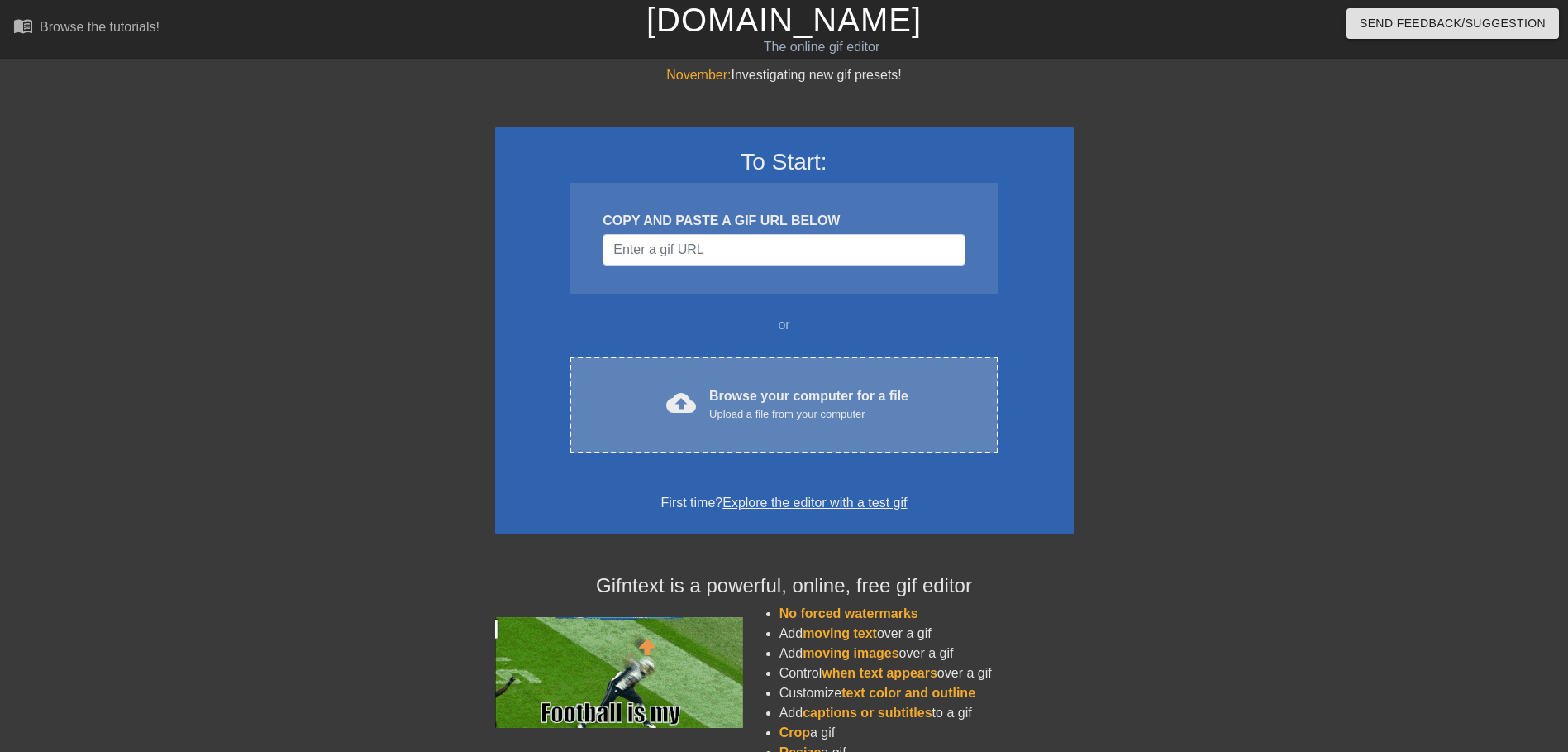
click at [901, 433] on div "cloud_upload Browse your computer for a file Upload a file from your computer C…" at bounding box center [784, 405] width 428 height 96
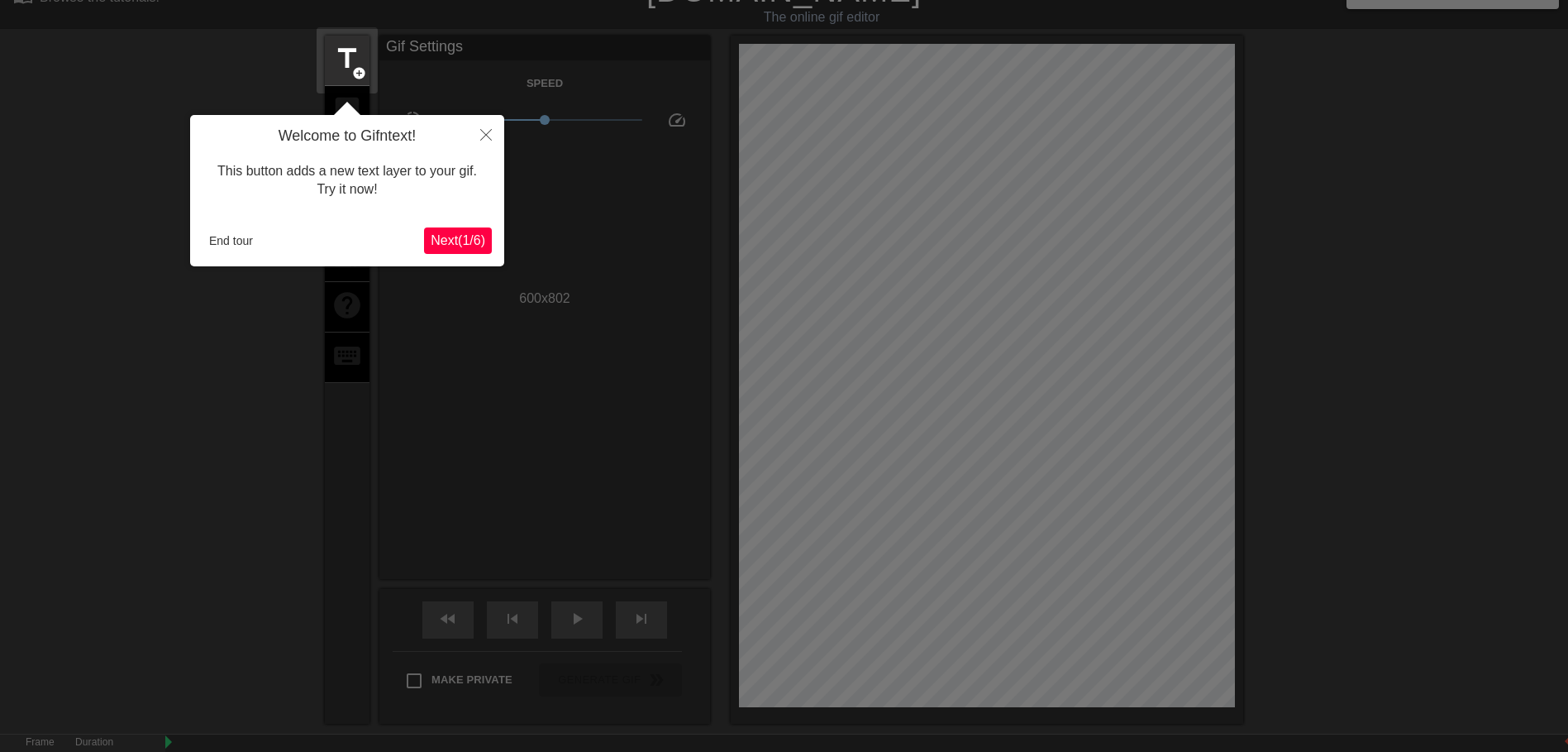
scroll to position [41, 0]
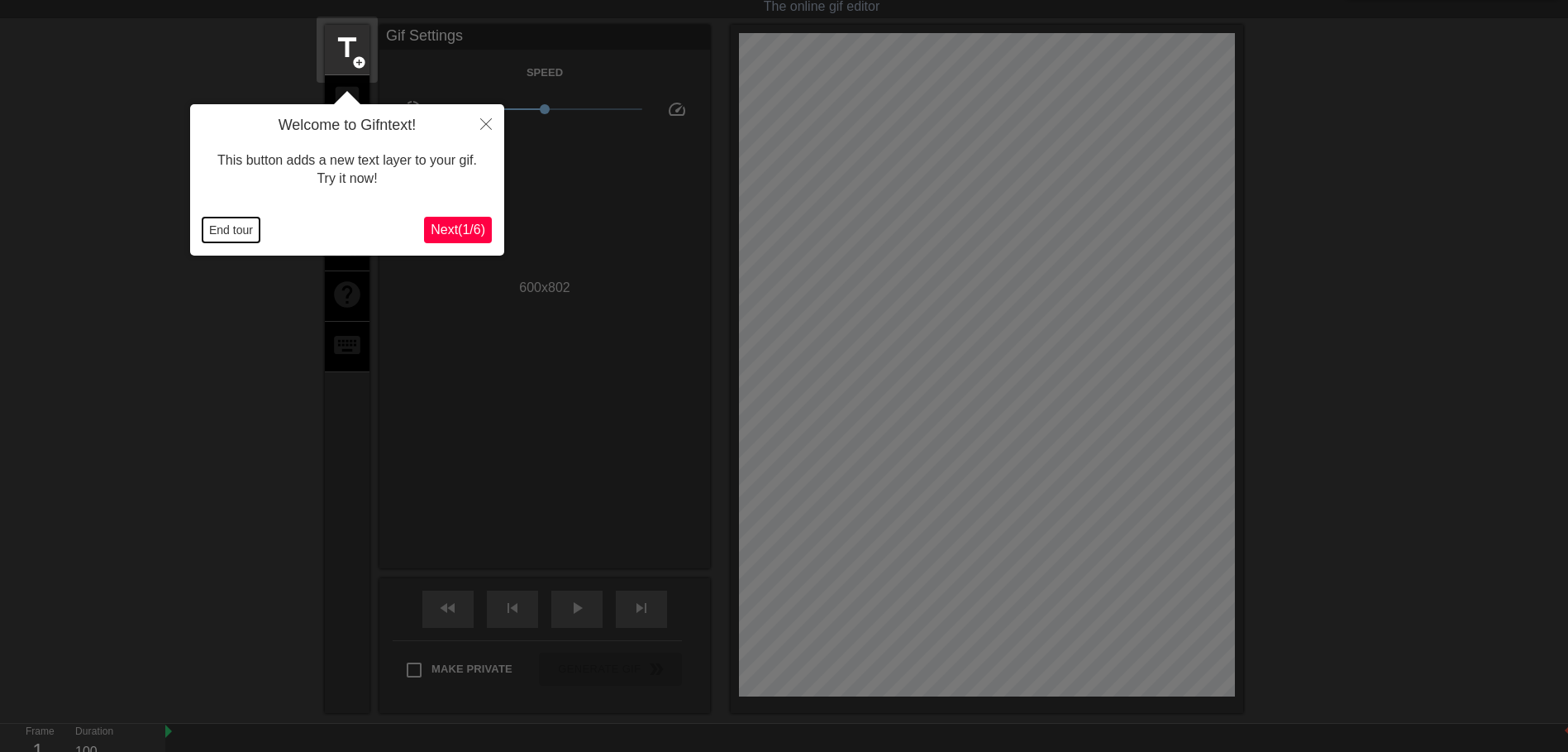
click at [256, 230] on button "End tour" at bounding box center [231, 229] width 57 height 25
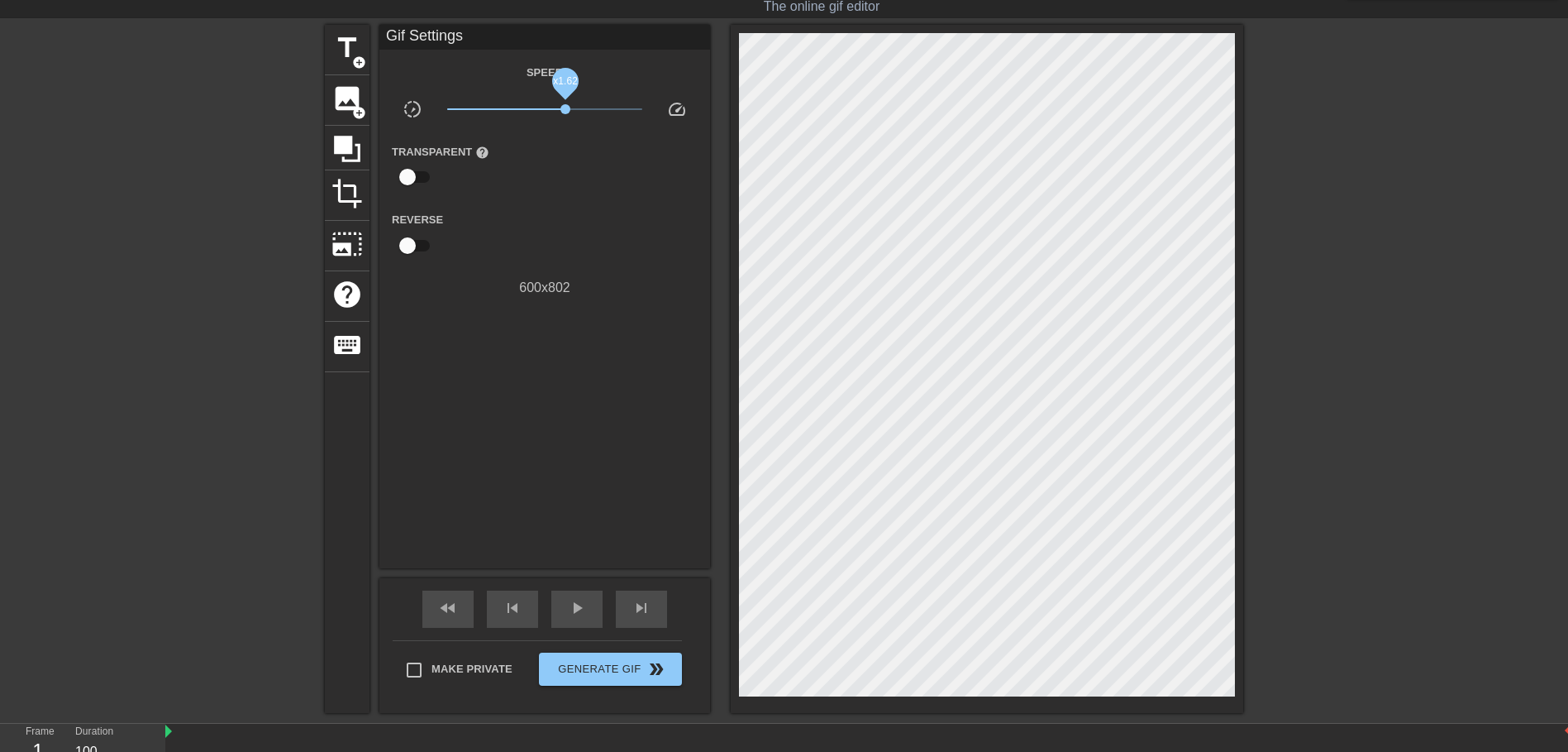
drag, startPoint x: 550, startPoint y: 108, endPoint x: 565, endPoint y: 107, distance: 15.0
click at [565, 107] on span "x1.62" at bounding box center [565, 109] width 10 height 10
click at [587, 601] on div "play_arrow" at bounding box center [577, 608] width 51 height 37
drag, startPoint x: 574, startPoint y: 113, endPoint x: 600, endPoint y: 114, distance: 26.0
click at [600, 114] on span "x3.67" at bounding box center [545, 109] width 196 height 20
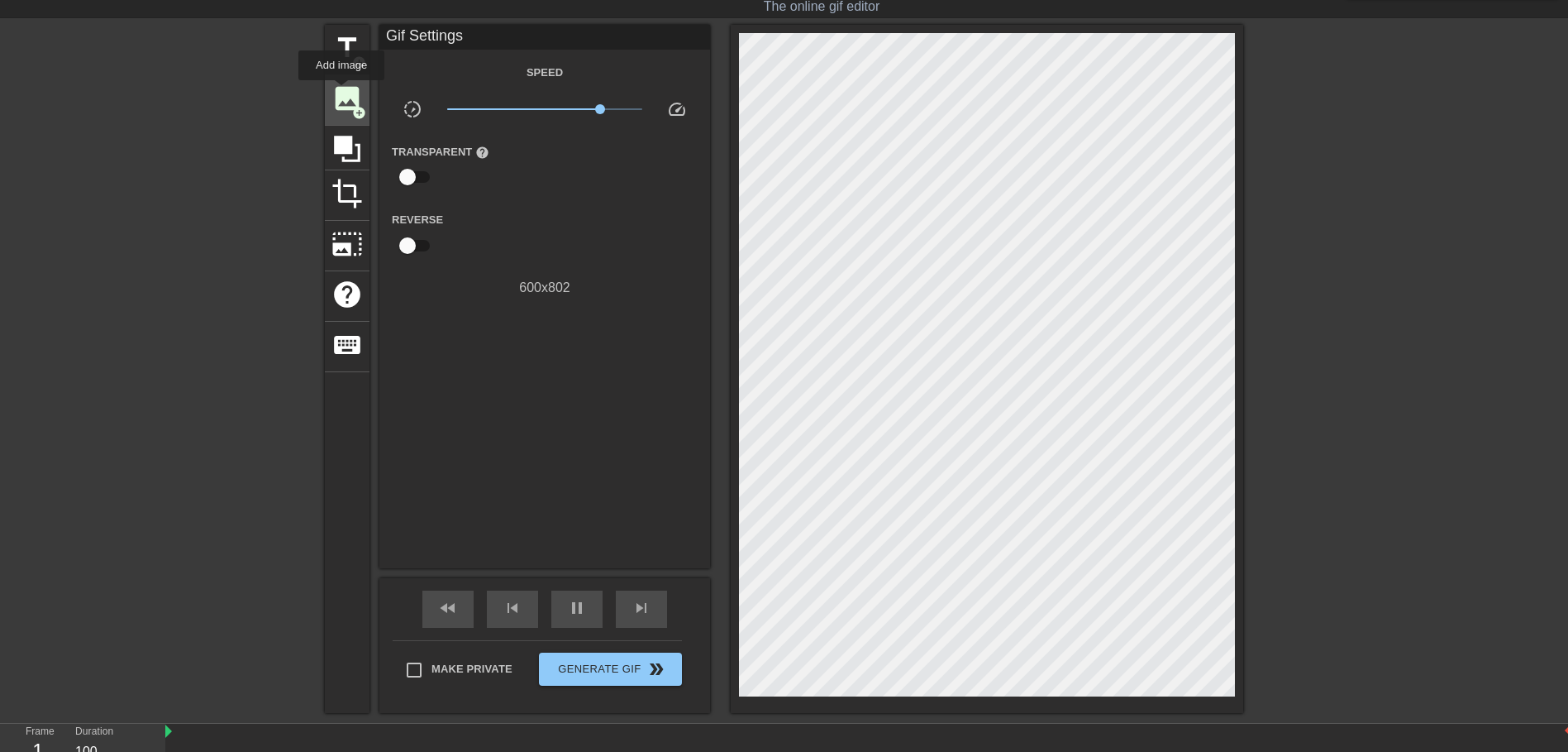
click at [342, 92] on span "image" at bounding box center [347, 98] width 32 height 32
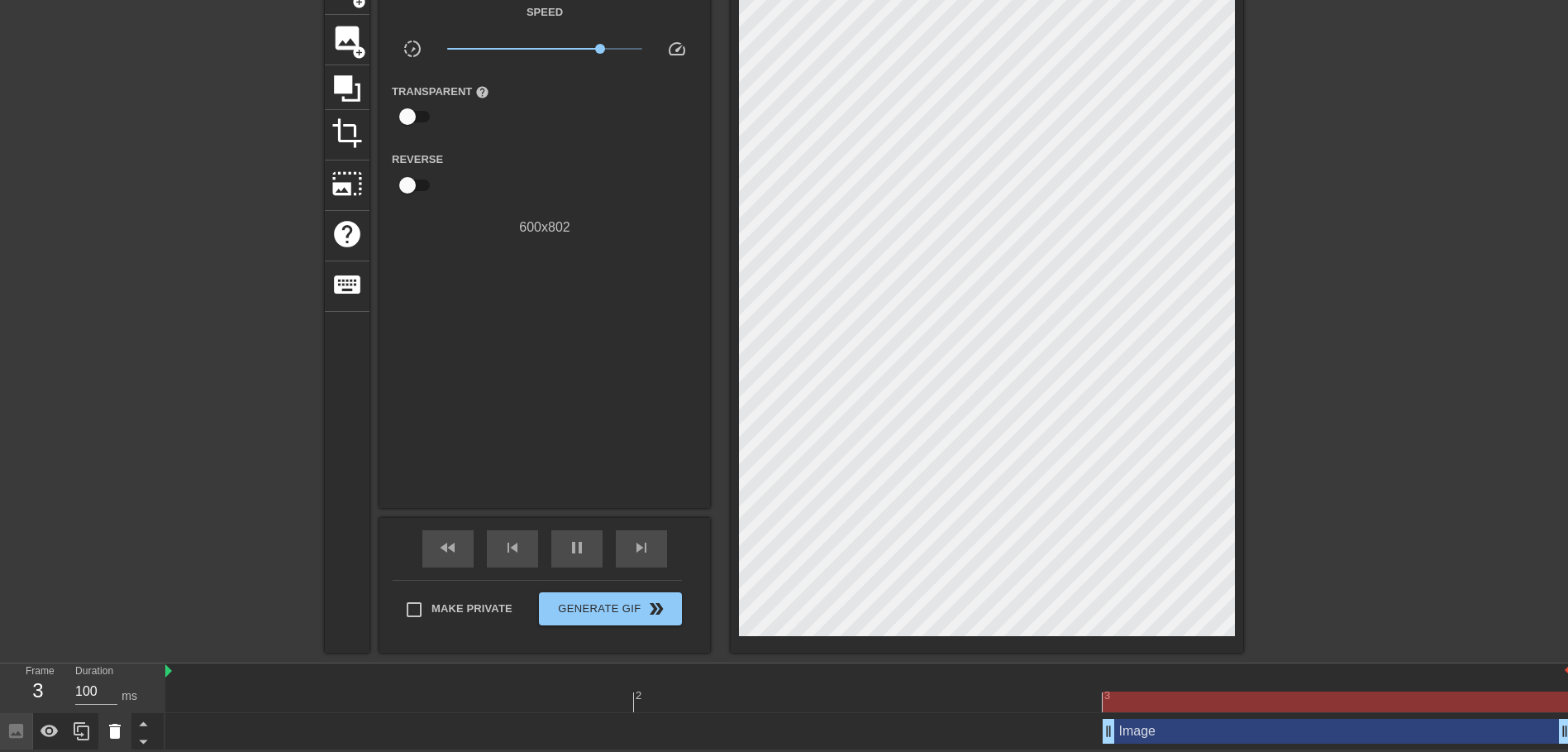
click at [113, 727] on icon at bounding box center [115, 731] width 20 height 20
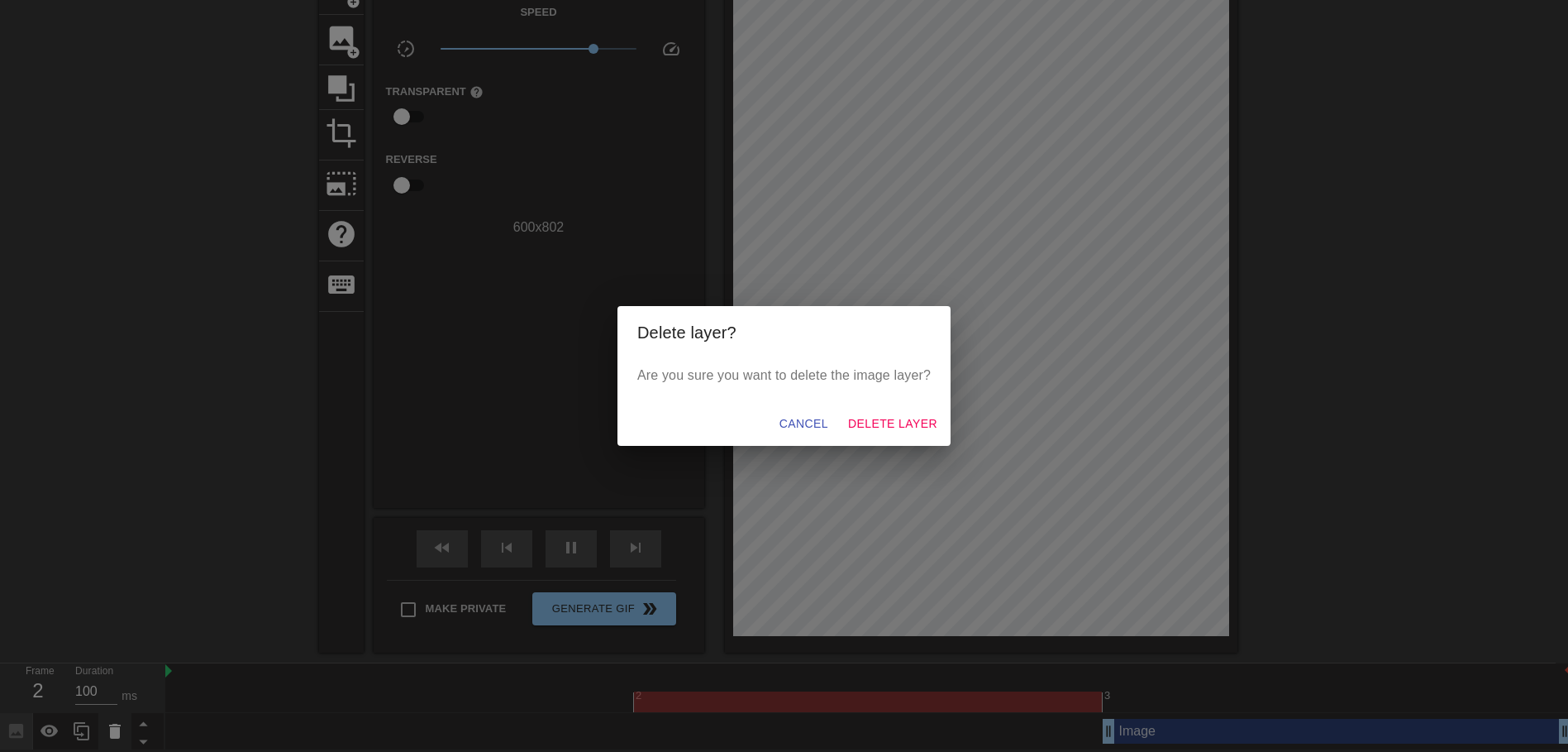
scroll to position [90, 0]
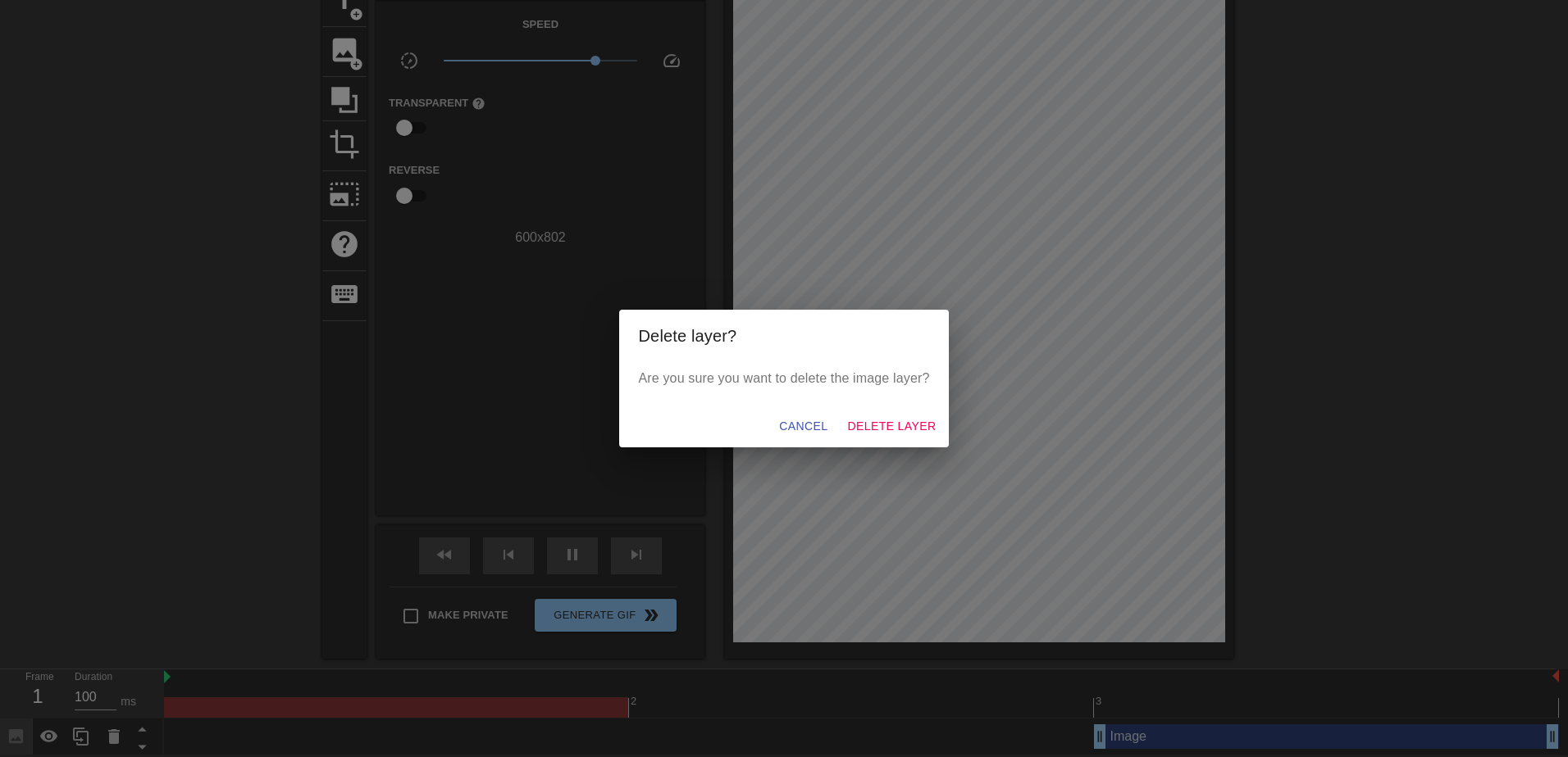
click at [892, 415] on div "Cancel Delete Layer" at bounding box center [784, 426] width 331 height 43
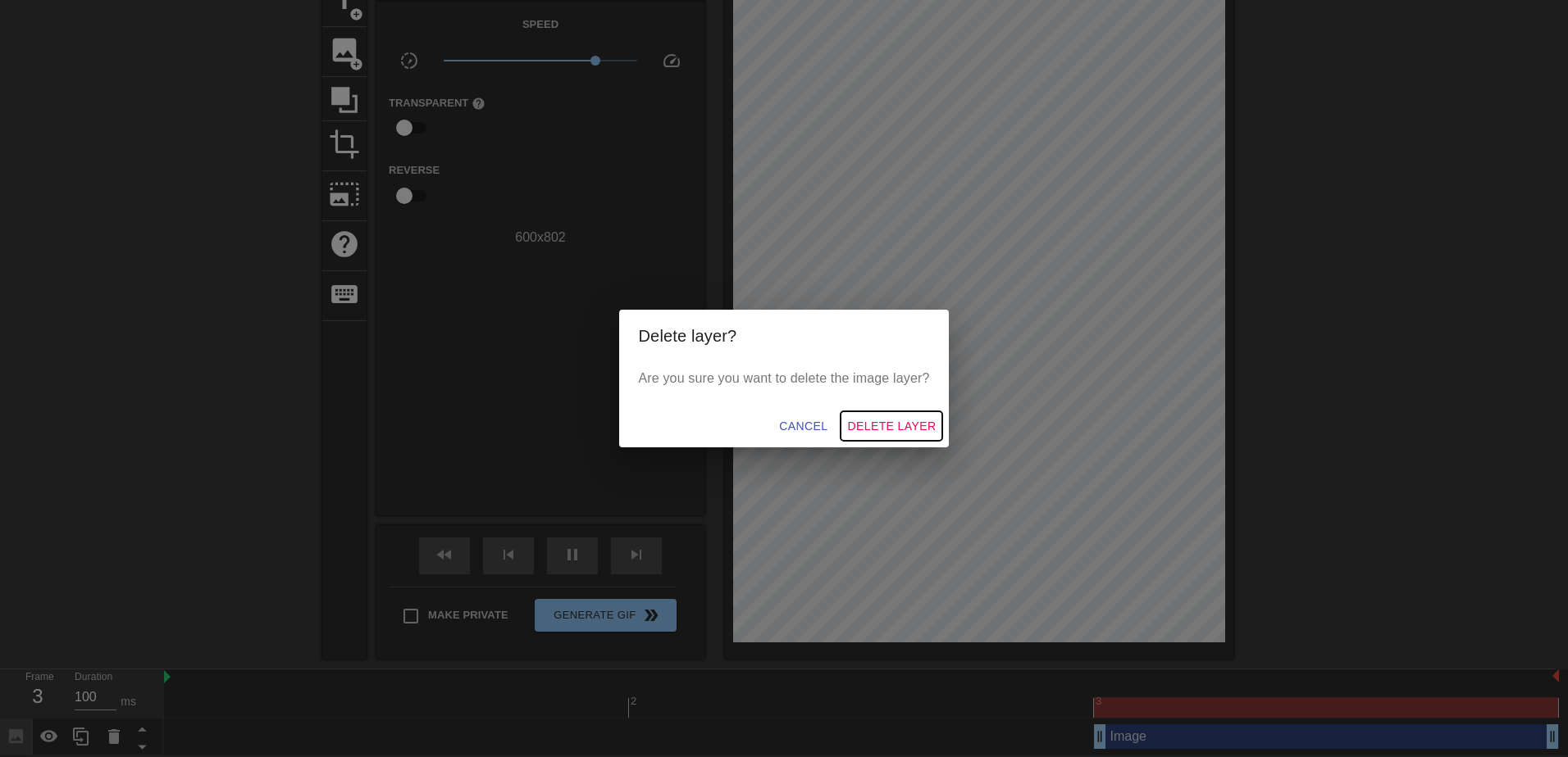
click at [892, 416] on span "Delete Layer" at bounding box center [892, 426] width 88 height 21
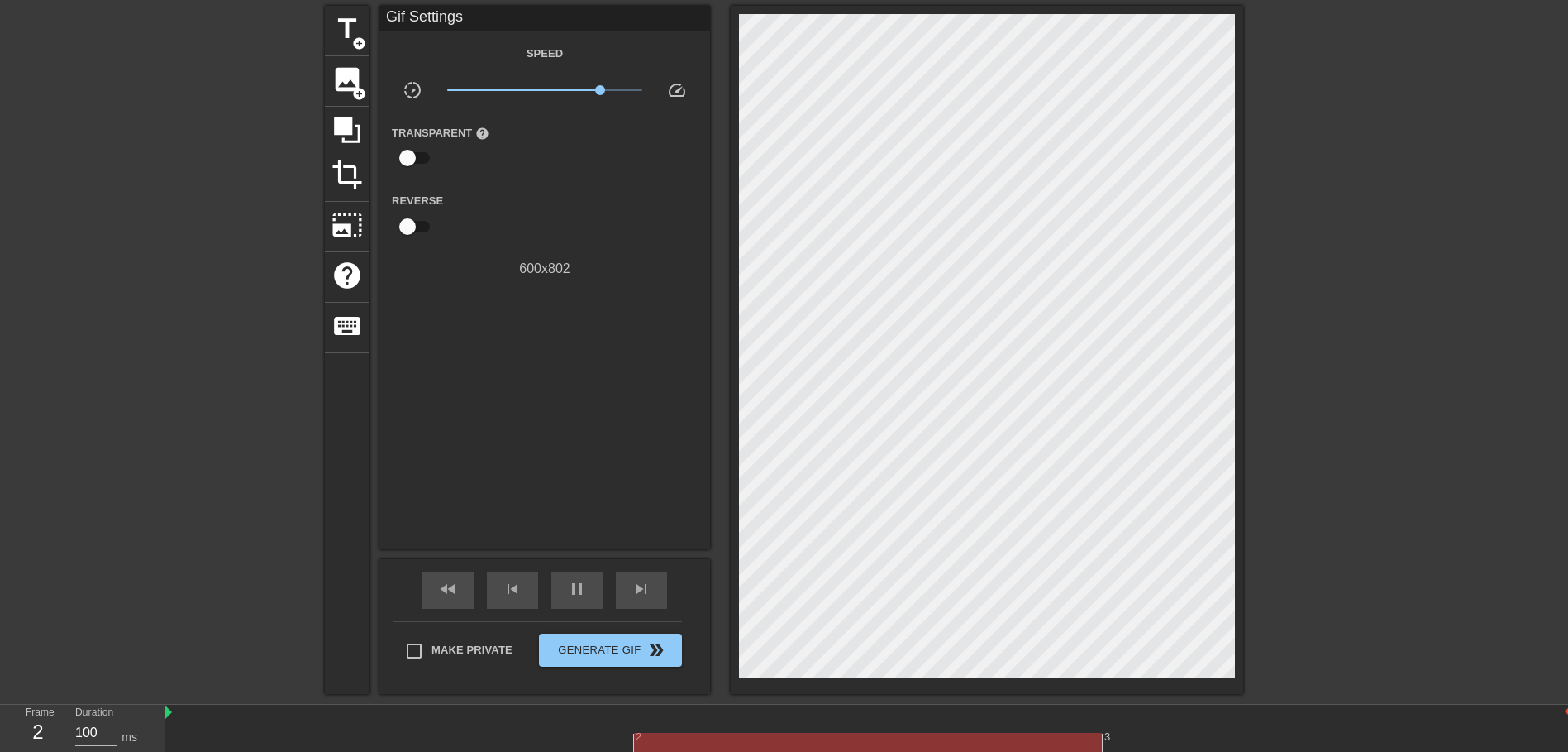
scroll to position [0, 0]
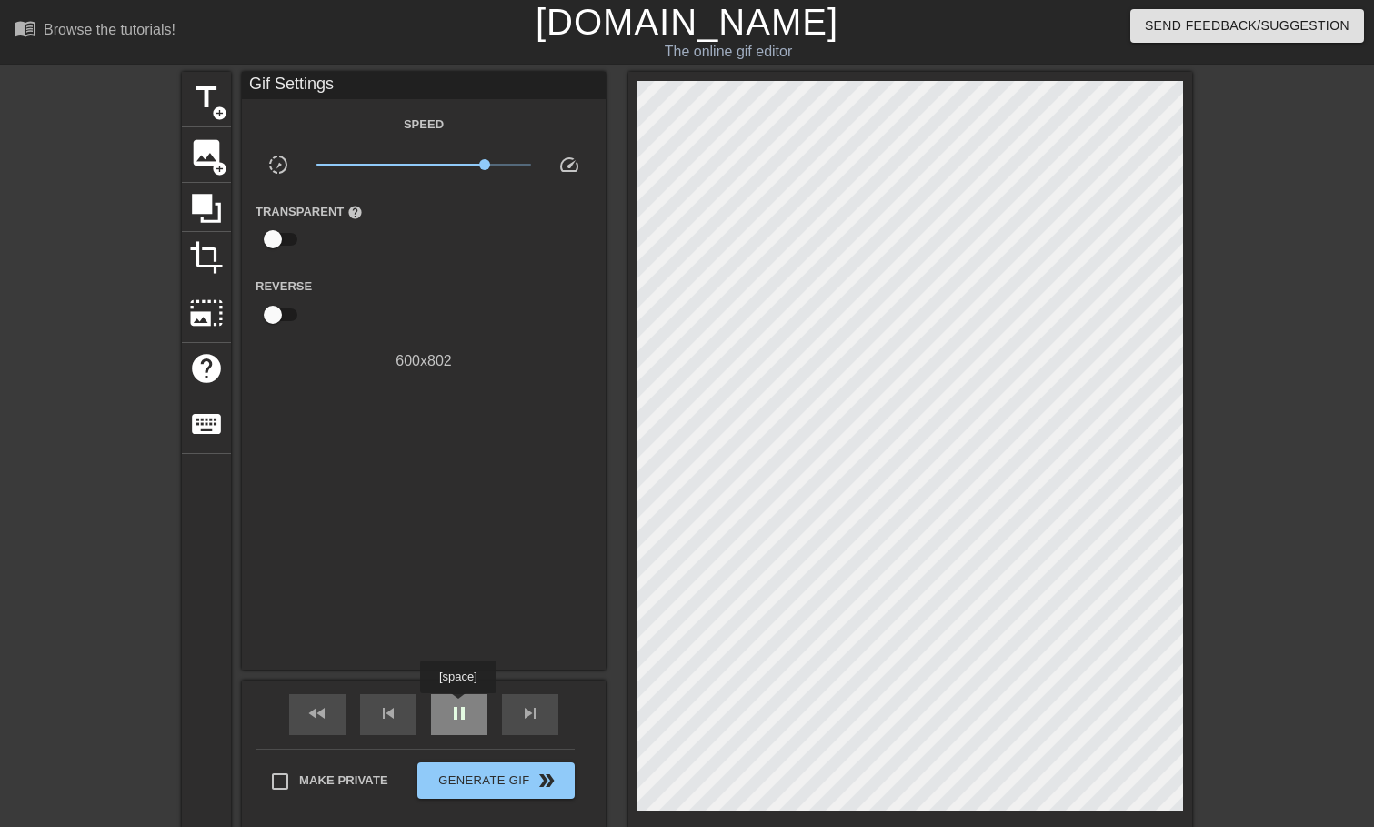
click at [458, 710] on span "pause" at bounding box center [459, 713] width 22 height 22
click at [216, 155] on span "image" at bounding box center [206, 153] width 35 height 35
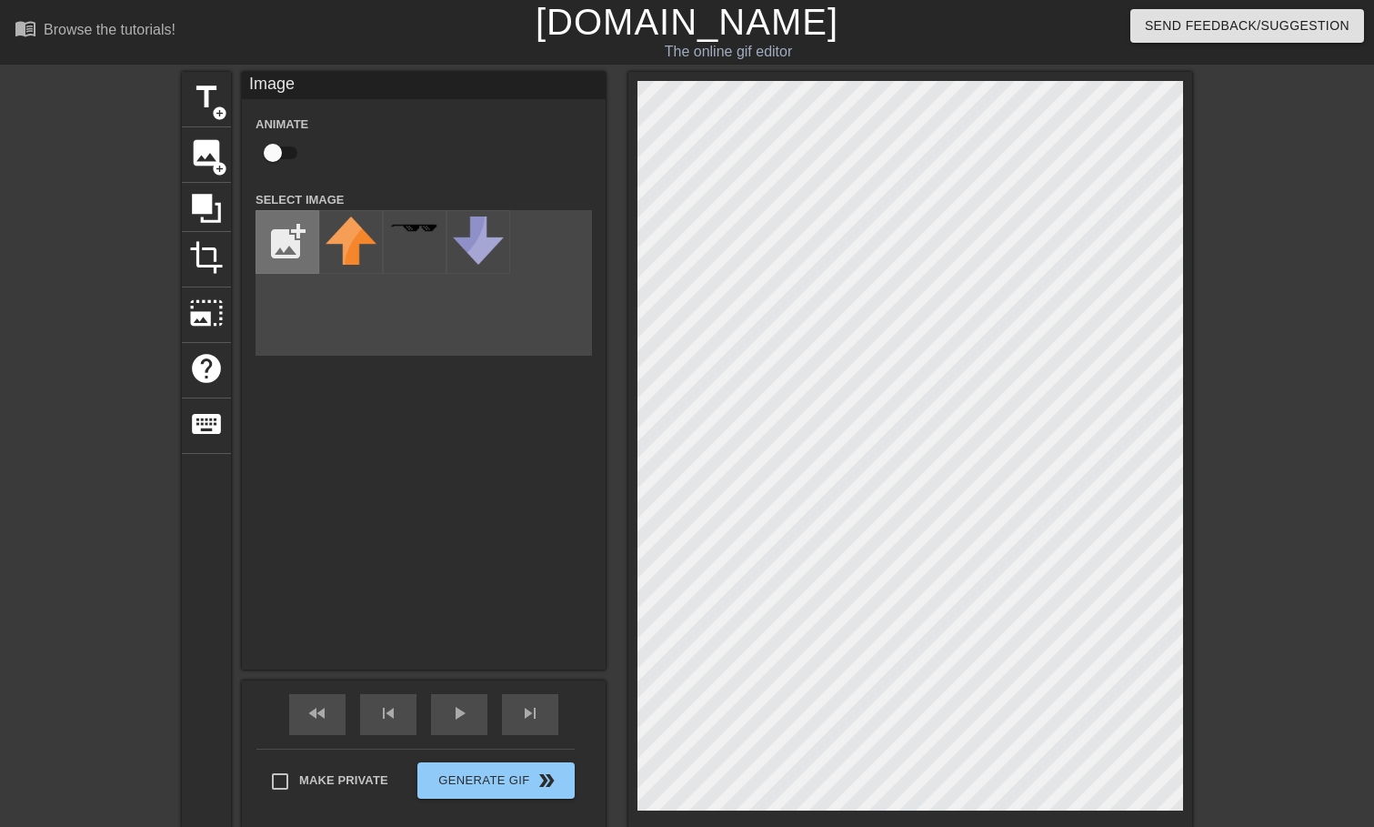
click at [299, 243] on input "file" at bounding box center [287, 242] width 62 height 62
type input "C:\fakepath\X-T-A-Z-10-08-2025.png"
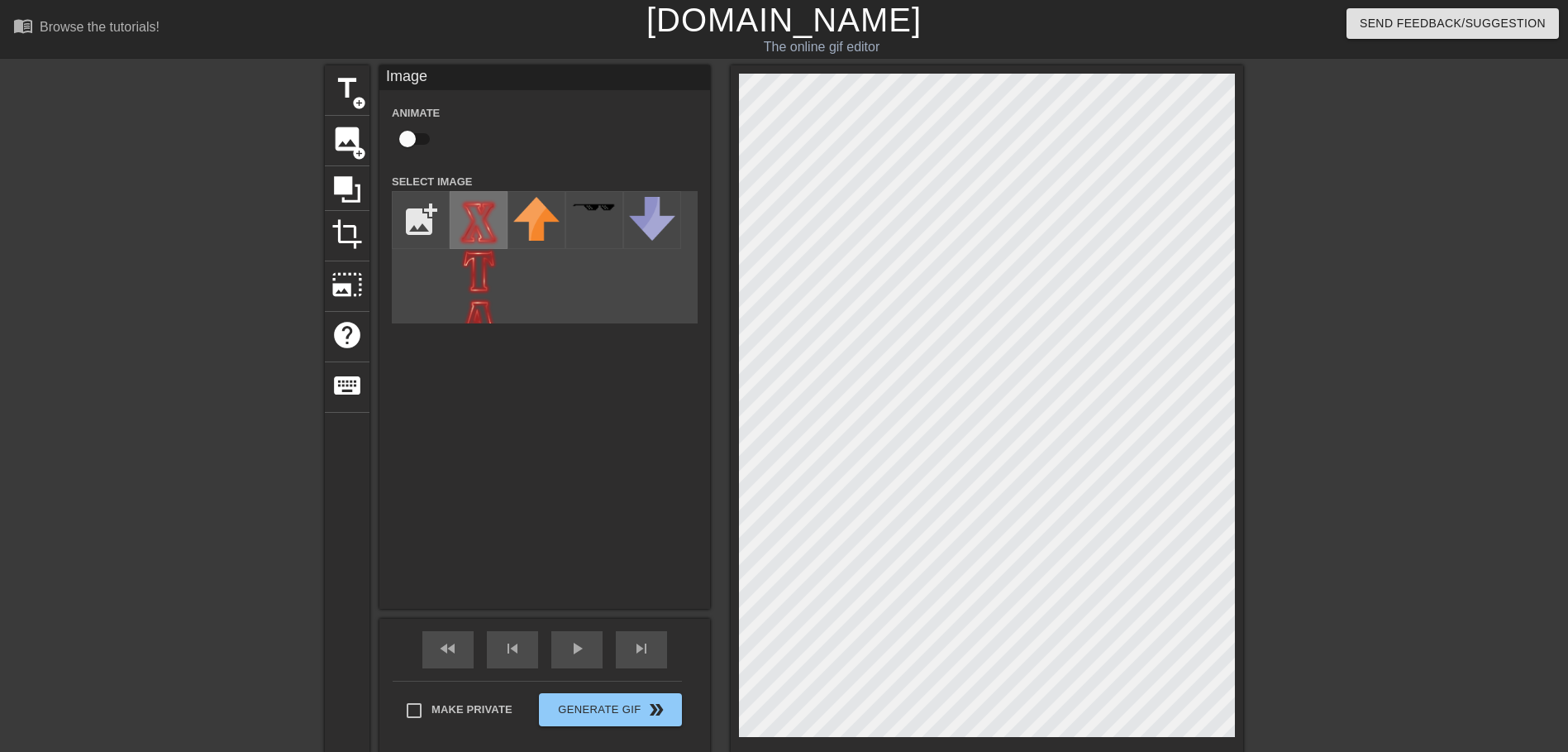
click at [454, 230] on div at bounding box center [479, 220] width 58 height 58
click at [1096, 751] on html "menu_book Browse the tutorials! [DOMAIN_NAME] The online gif editor Send Feedba…" at bounding box center [784, 426] width 1568 height 851
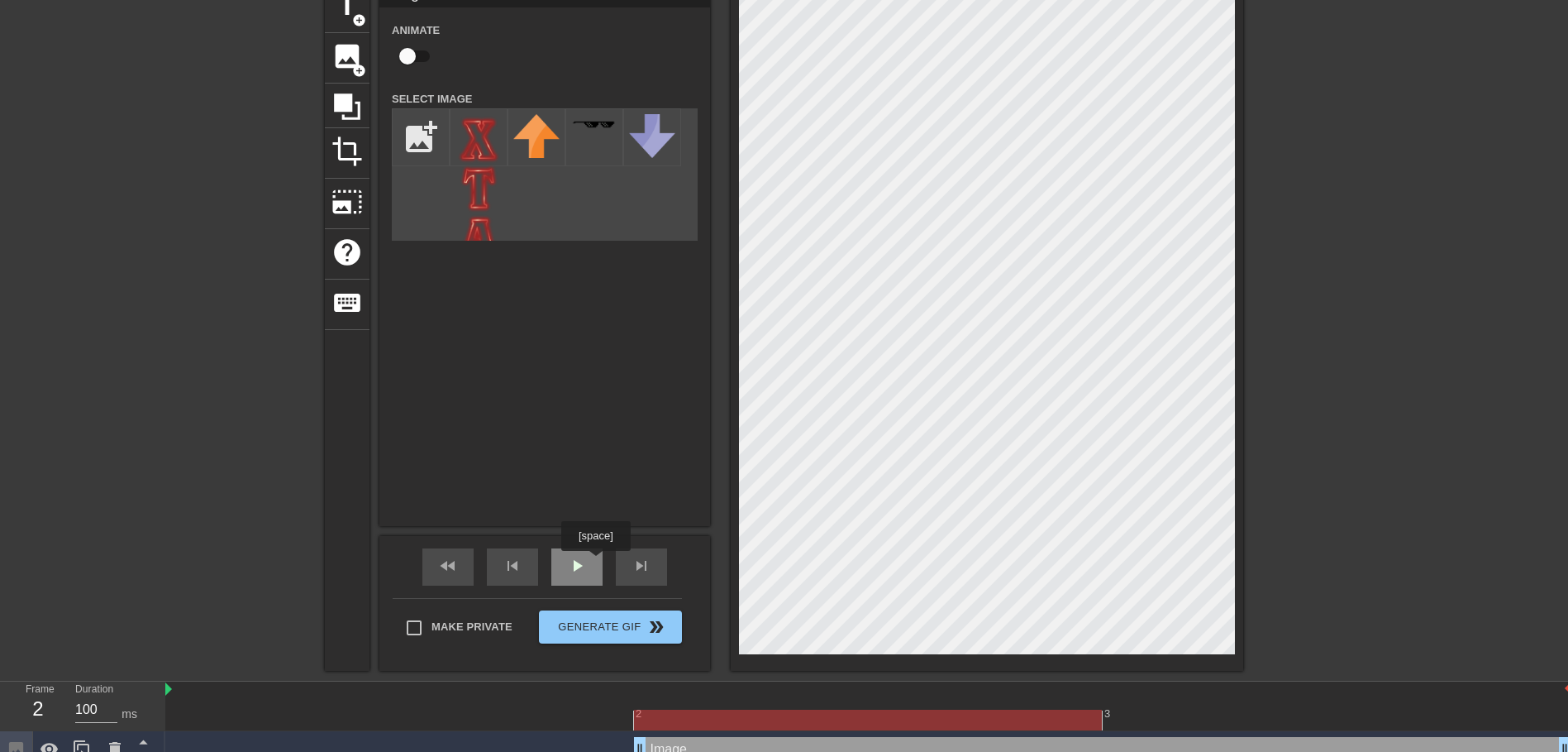
click at [566, 573] on div "play_arrow" at bounding box center [577, 567] width 51 height 37
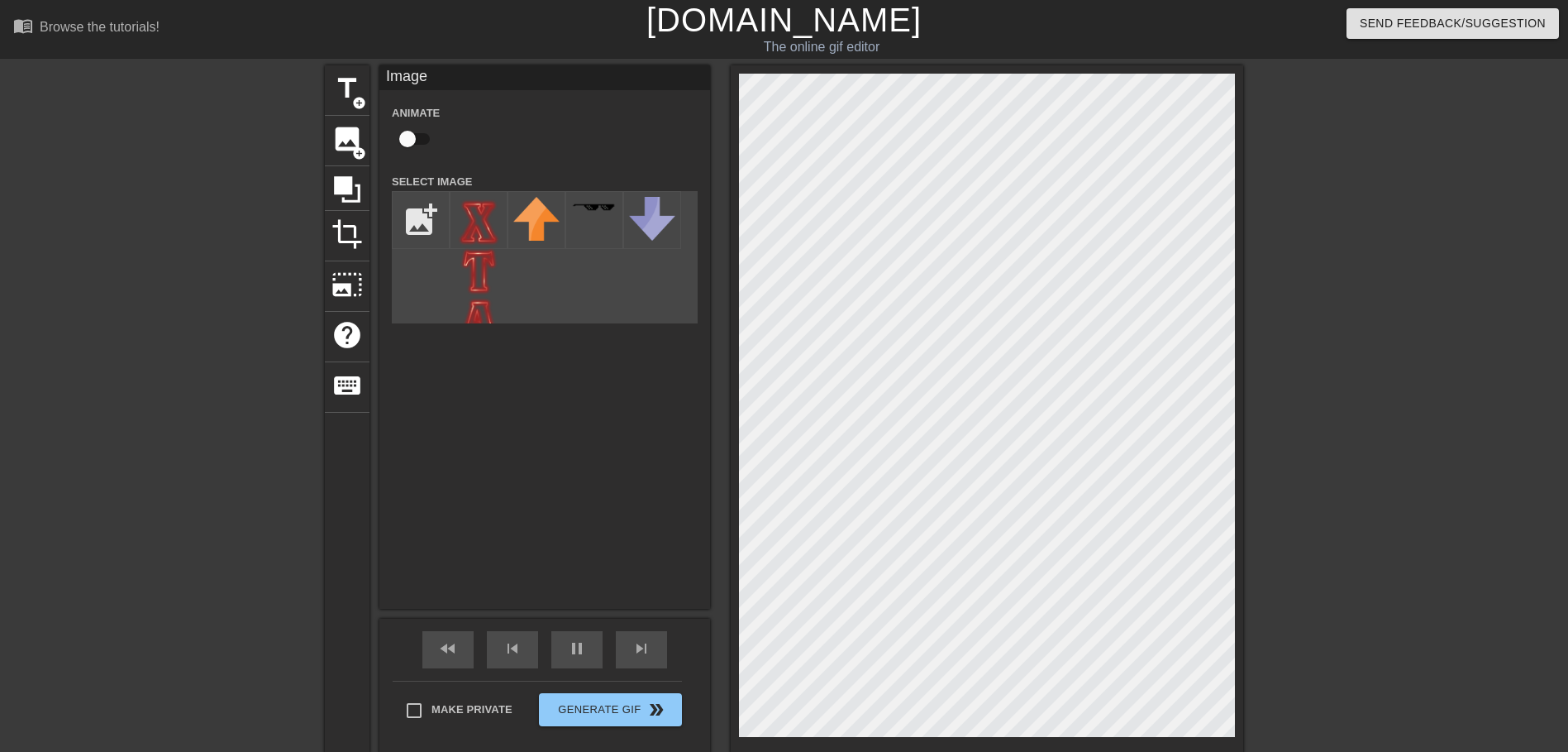
click at [1177, 739] on div at bounding box center [987, 409] width 513 height 688
click at [411, 133] on input "checkbox" at bounding box center [408, 139] width 95 height 32
click at [411, 133] on input "checkbox" at bounding box center [424, 139] width 95 height 32
checkbox input "false"
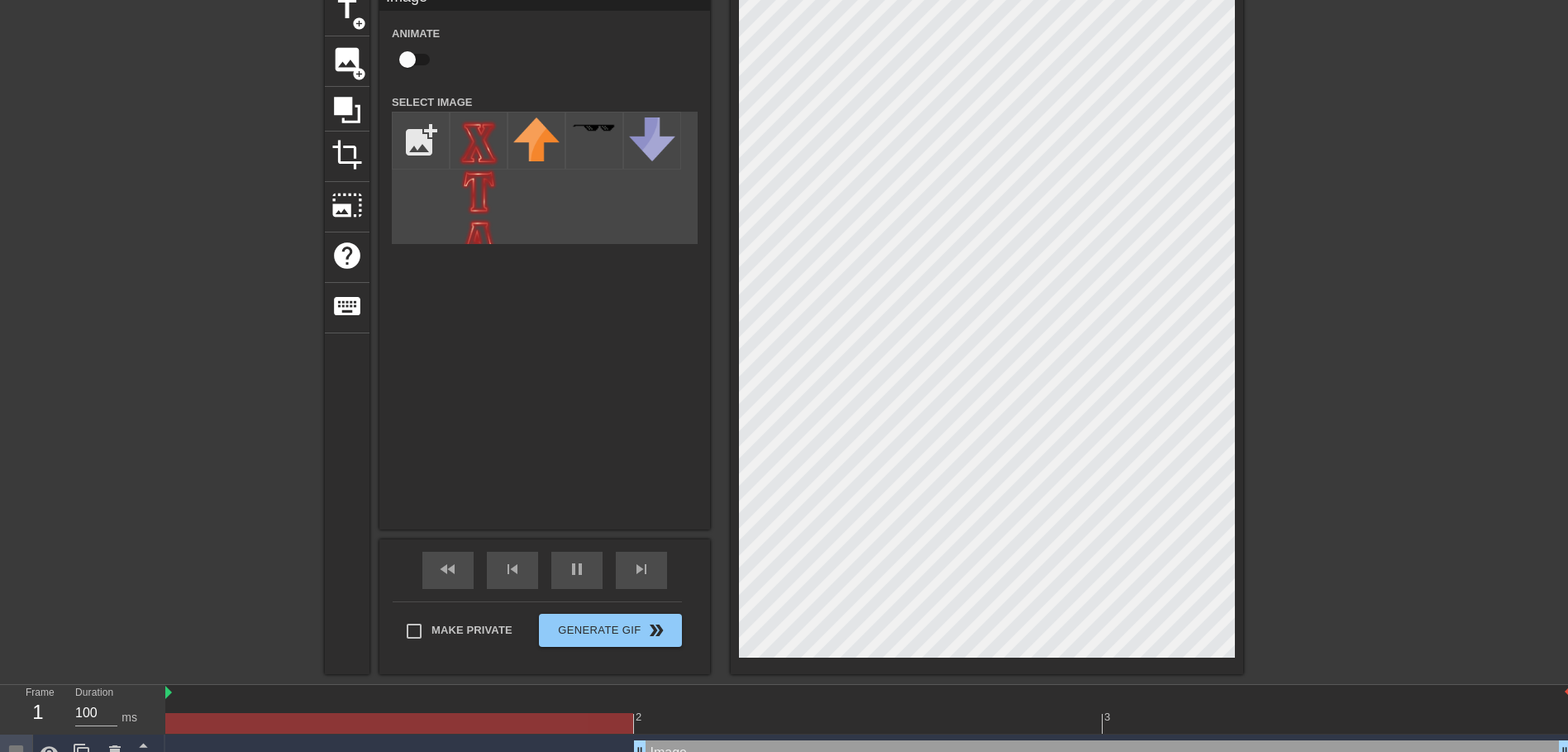
scroll to position [83, 0]
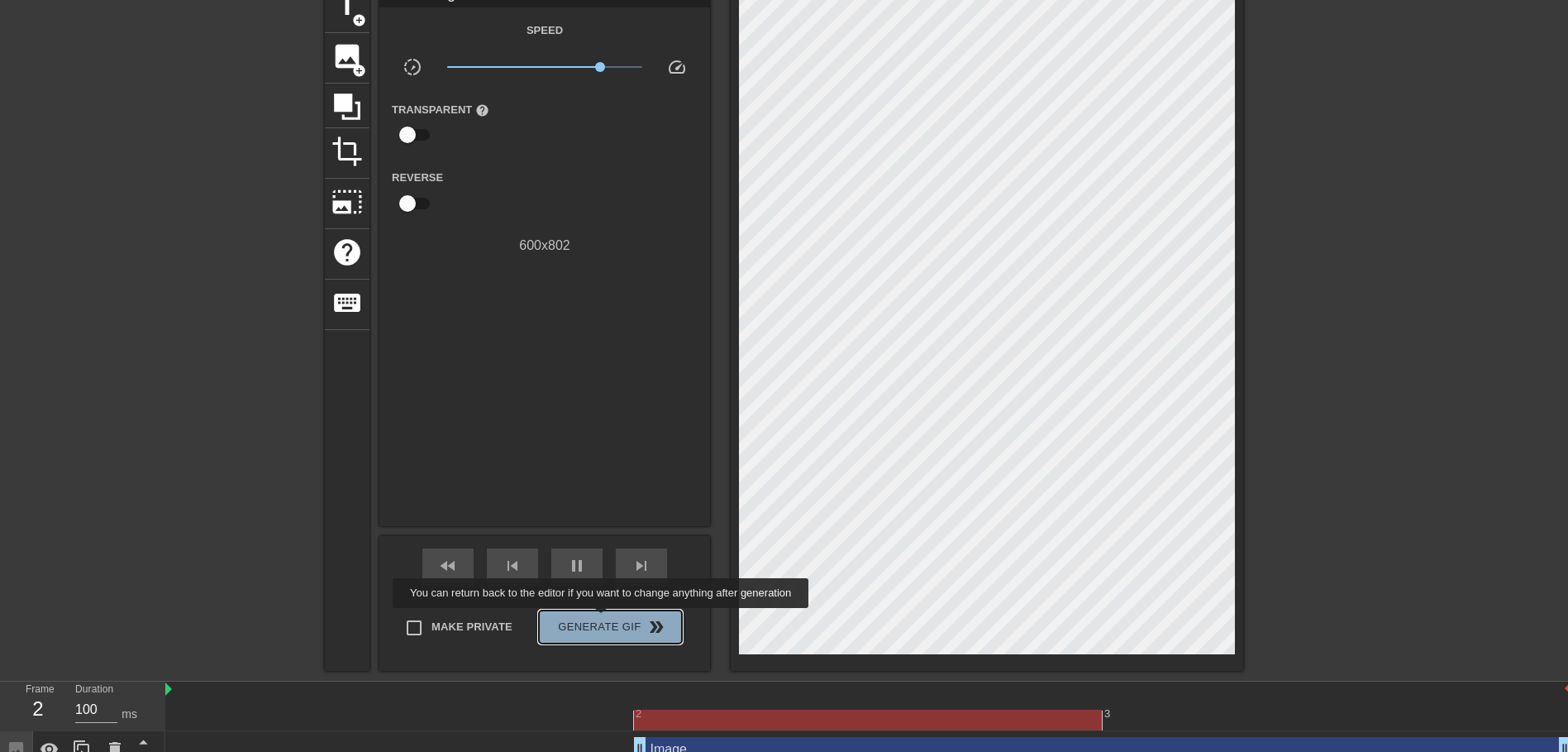
click at [603, 619] on span "Generate Gif double_arrow" at bounding box center [610, 627] width 130 height 20
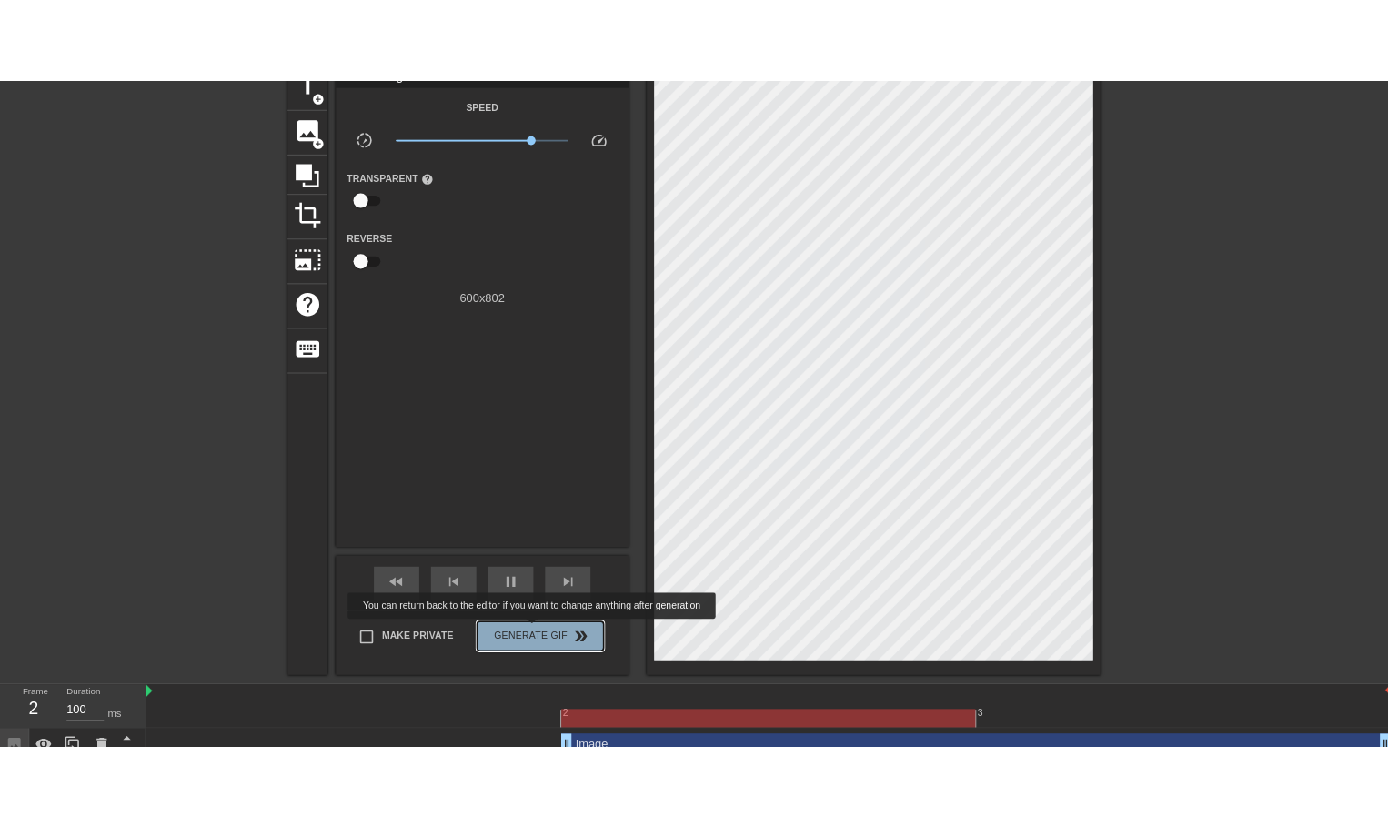
scroll to position [0, 0]
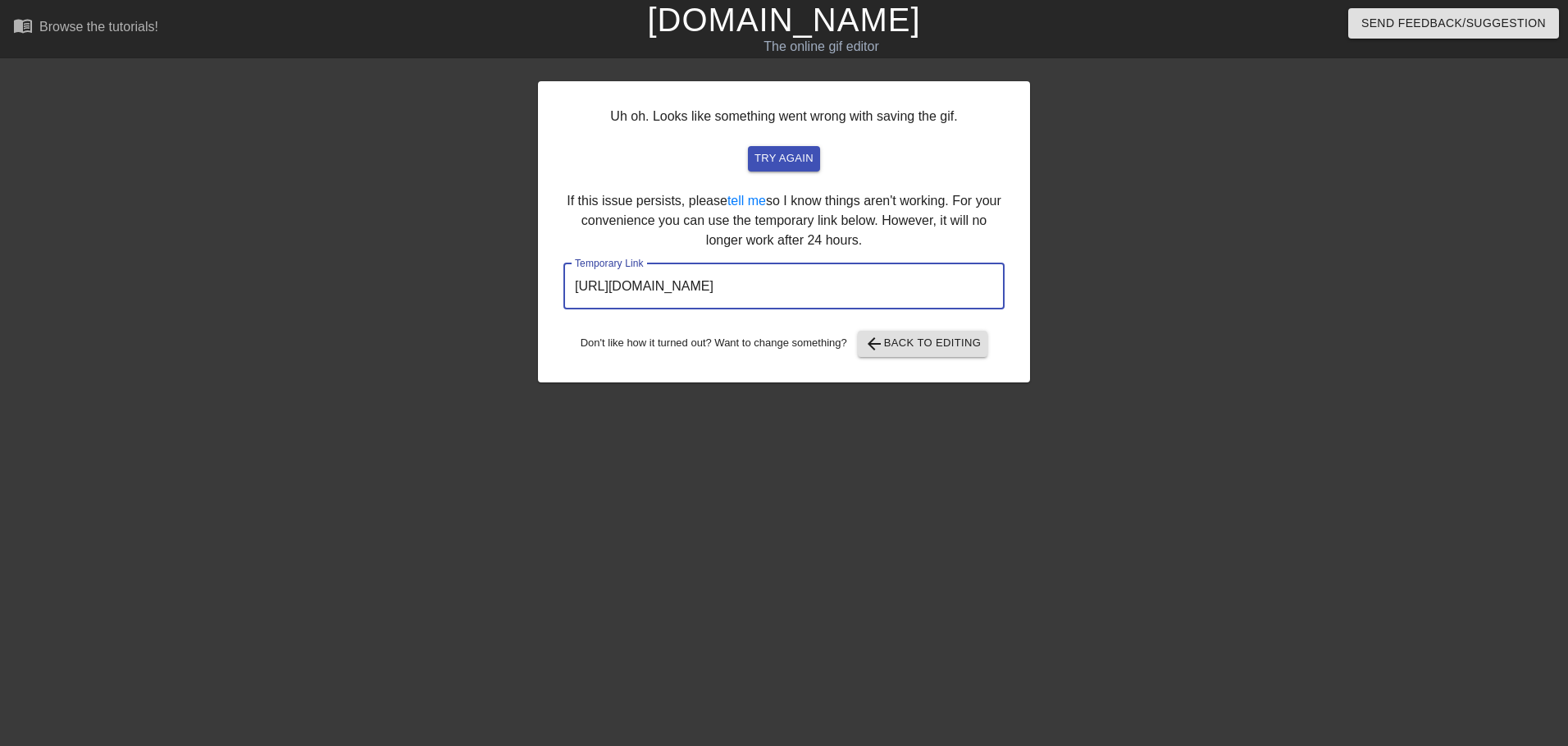
click at [769, 285] on input "[URL][DOMAIN_NAME]" at bounding box center [784, 286] width 441 height 46
click at [945, 348] on span "arrow_back Back to Editing" at bounding box center [923, 344] width 117 height 20
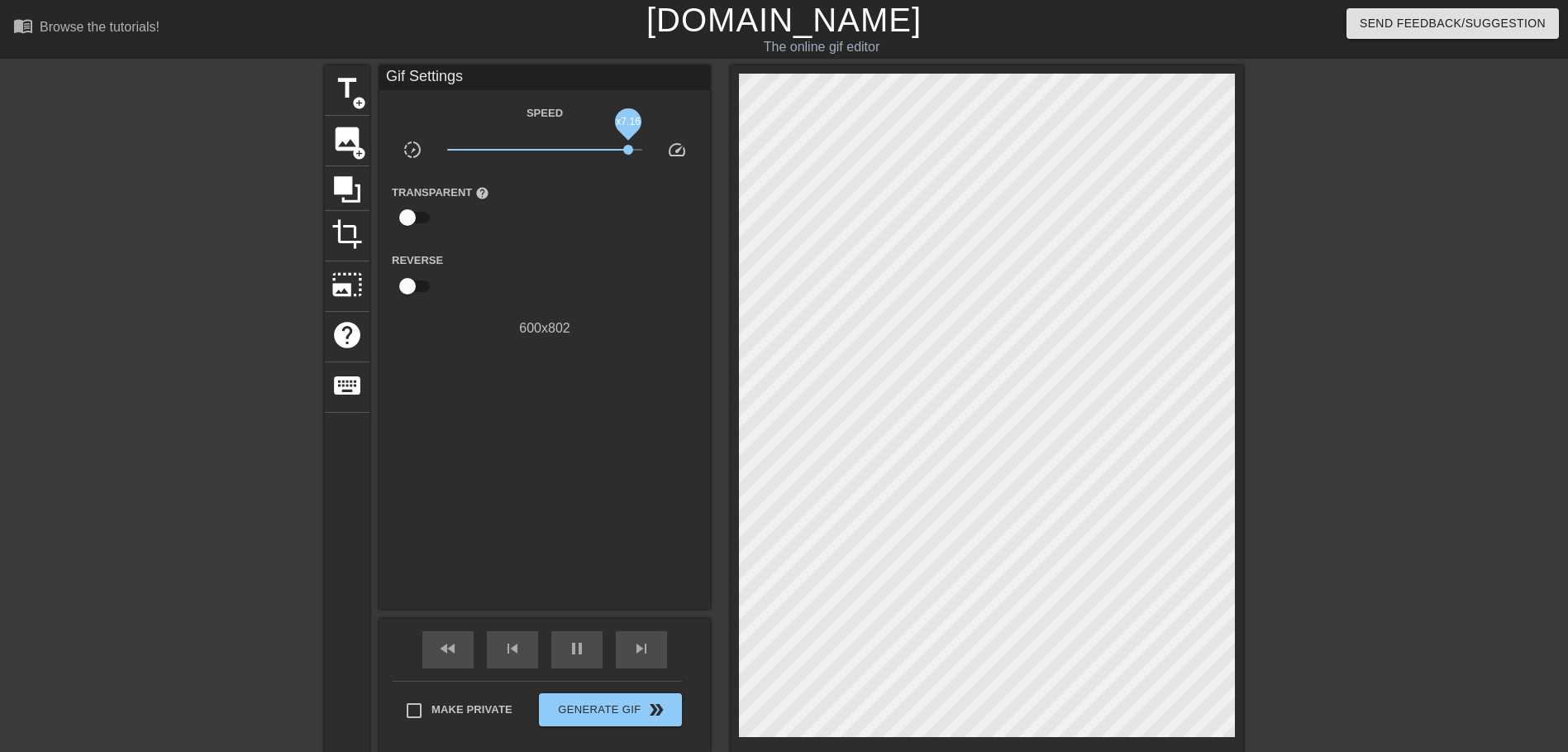
drag, startPoint x: 612, startPoint y: 155, endPoint x: 628, endPoint y: 153, distance: 16.1
click at [628, 153] on span "x7.16" at bounding box center [545, 150] width 196 height 20
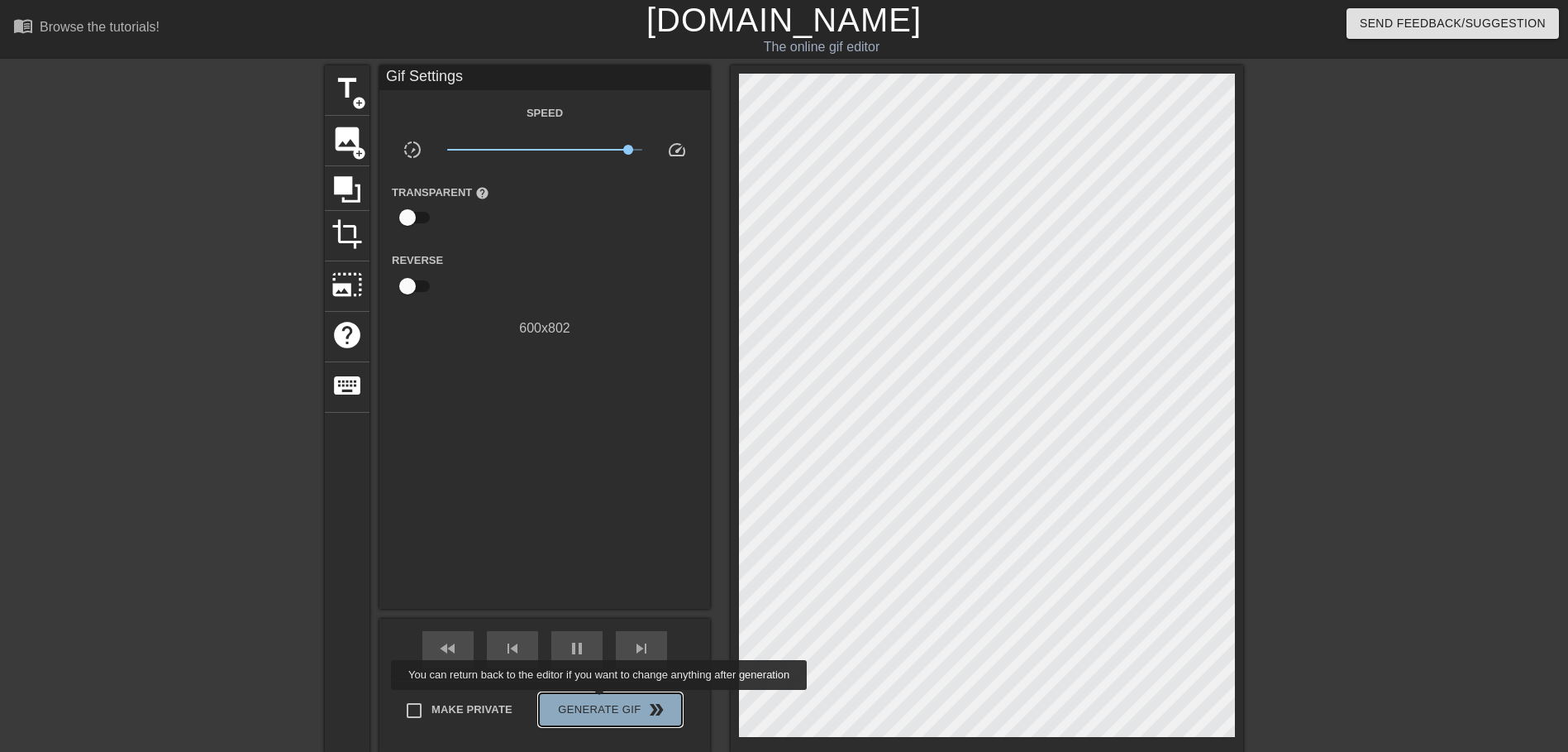
click at [601, 701] on span "Generate Gif double_arrow" at bounding box center [610, 709] width 130 height 20
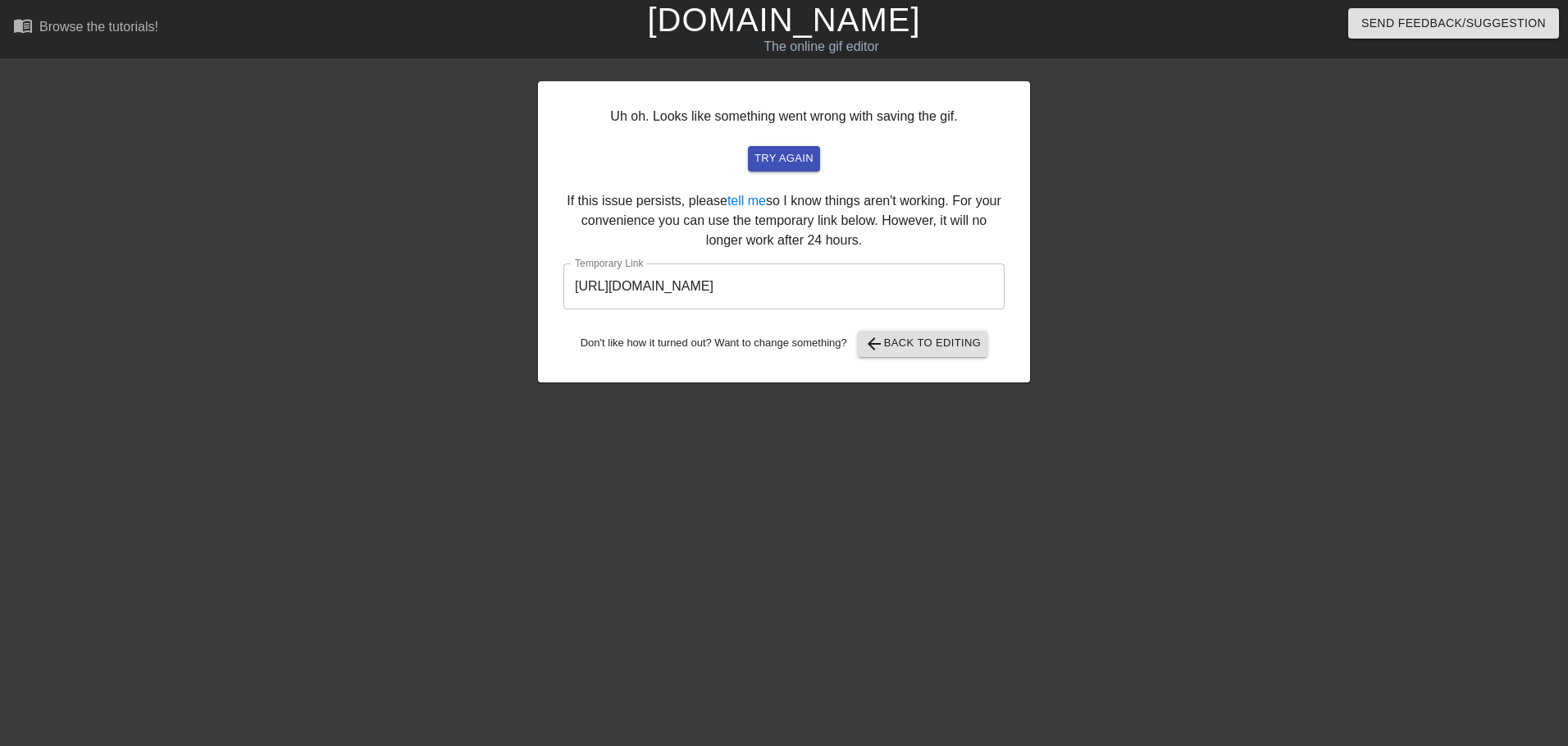
click at [859, 313] on div "Uh oh. Looks like something went wrong with saving the gif. try again If this i…" at bounding box center [784, 232] width 492 height 301
click at [862, 304] on input "[URL][DOMAIN_NAME]" at bounding box center [784, 286] width 441 height 46
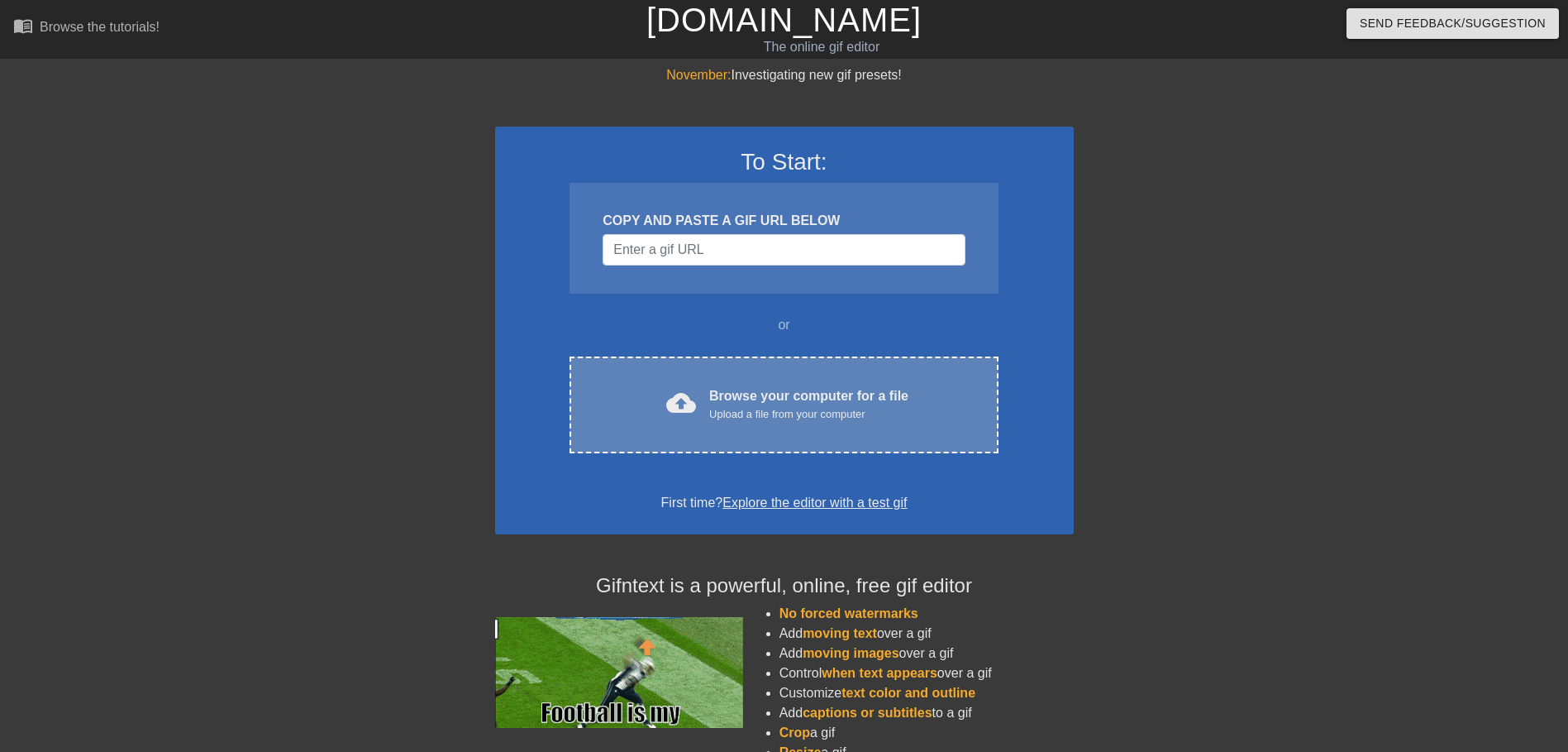
click at [736, 406] on div "Upload a file from your computer" at bounding box center [808, 415] width 199 height 16
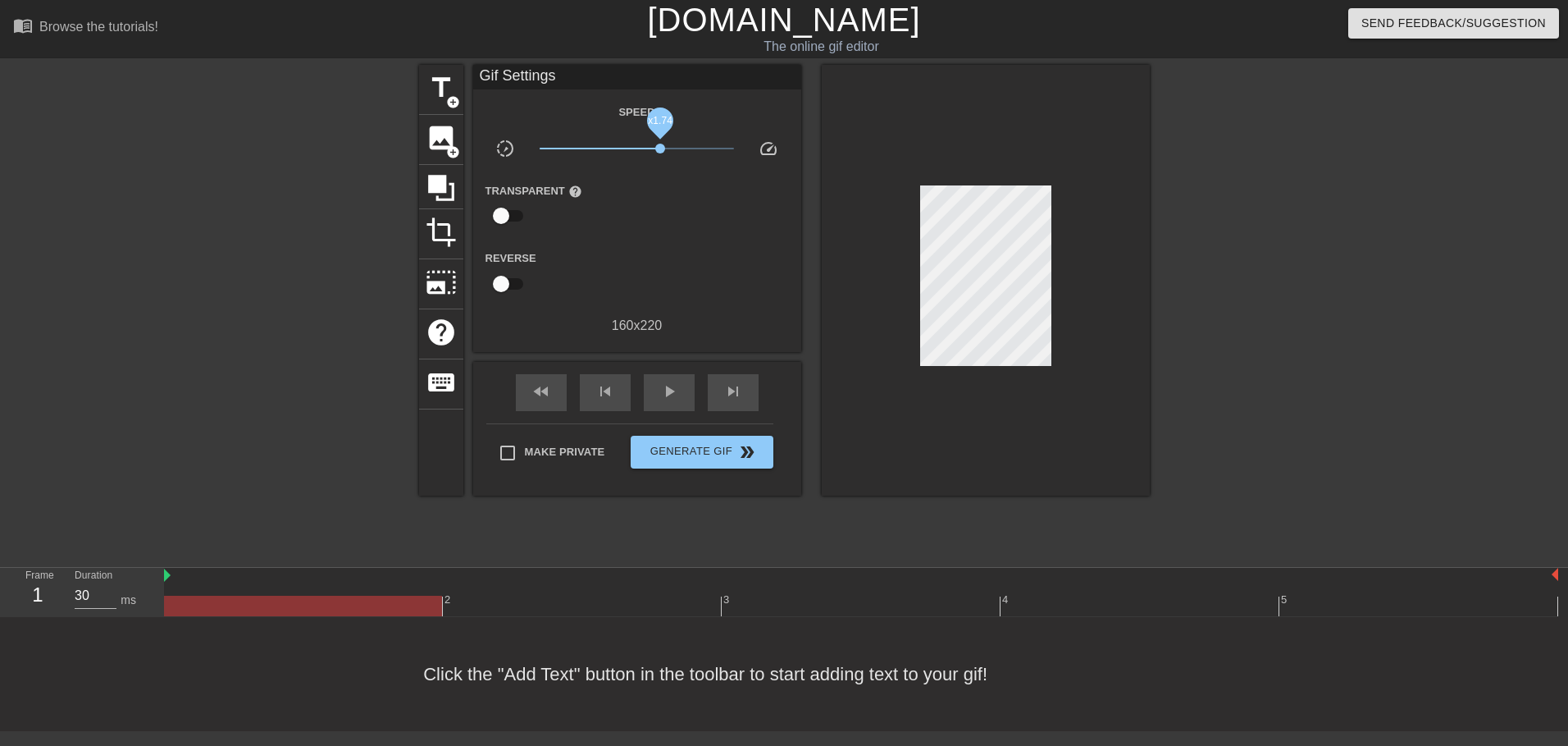
drag, startPoint x: 656, startPoint y: 143, endPoint x: 684, endPoint y: 272, distance: 132.0
click at [685, 149] on span "x1.74" at bounding box center [637, 149] width 195 height 20
click at [673, 391] on span "play_arrow" at bounding box center [669, 391] width 20 height 20
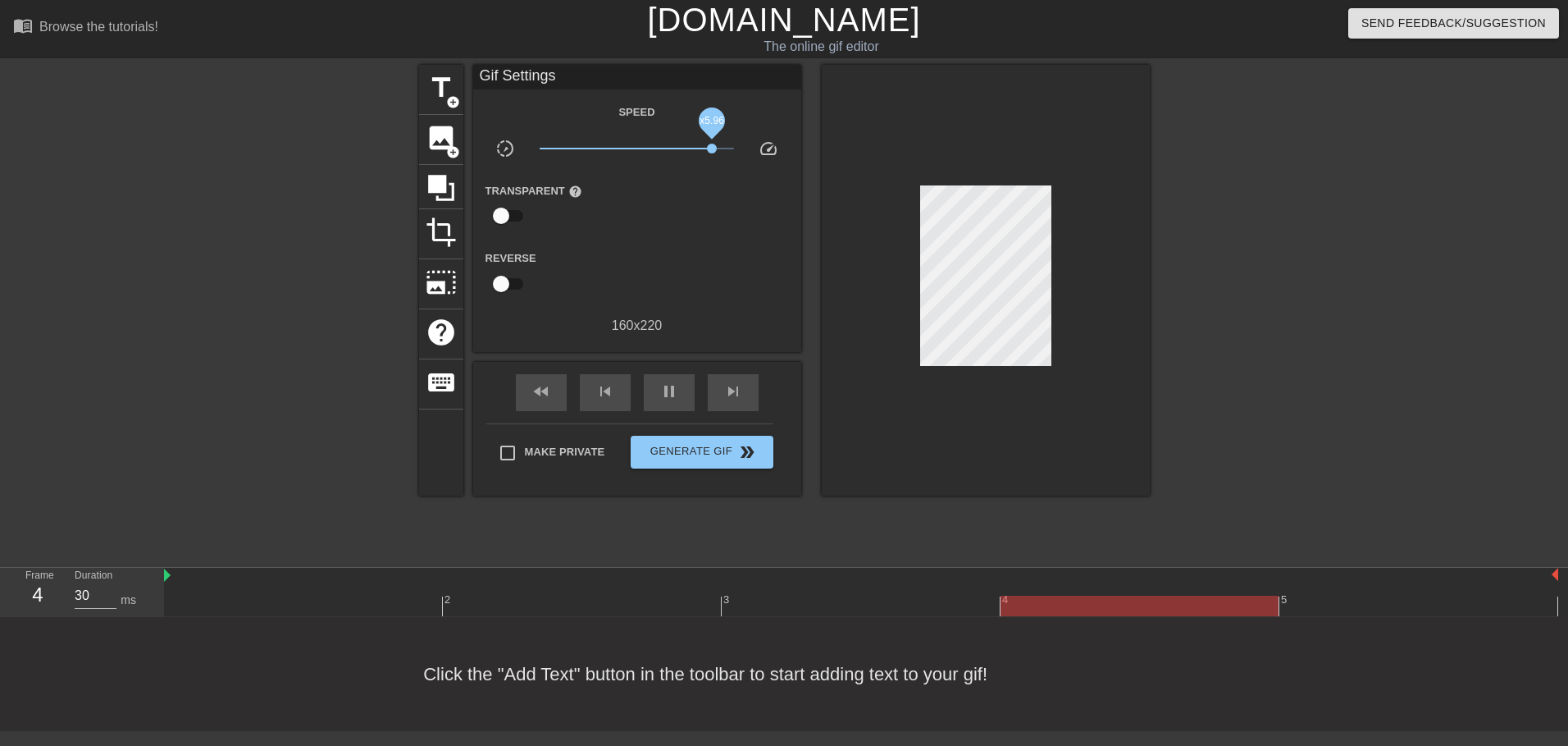
click at [711, 141] on span "x5.96" at bounding box center [637, 149] width 195 height 20
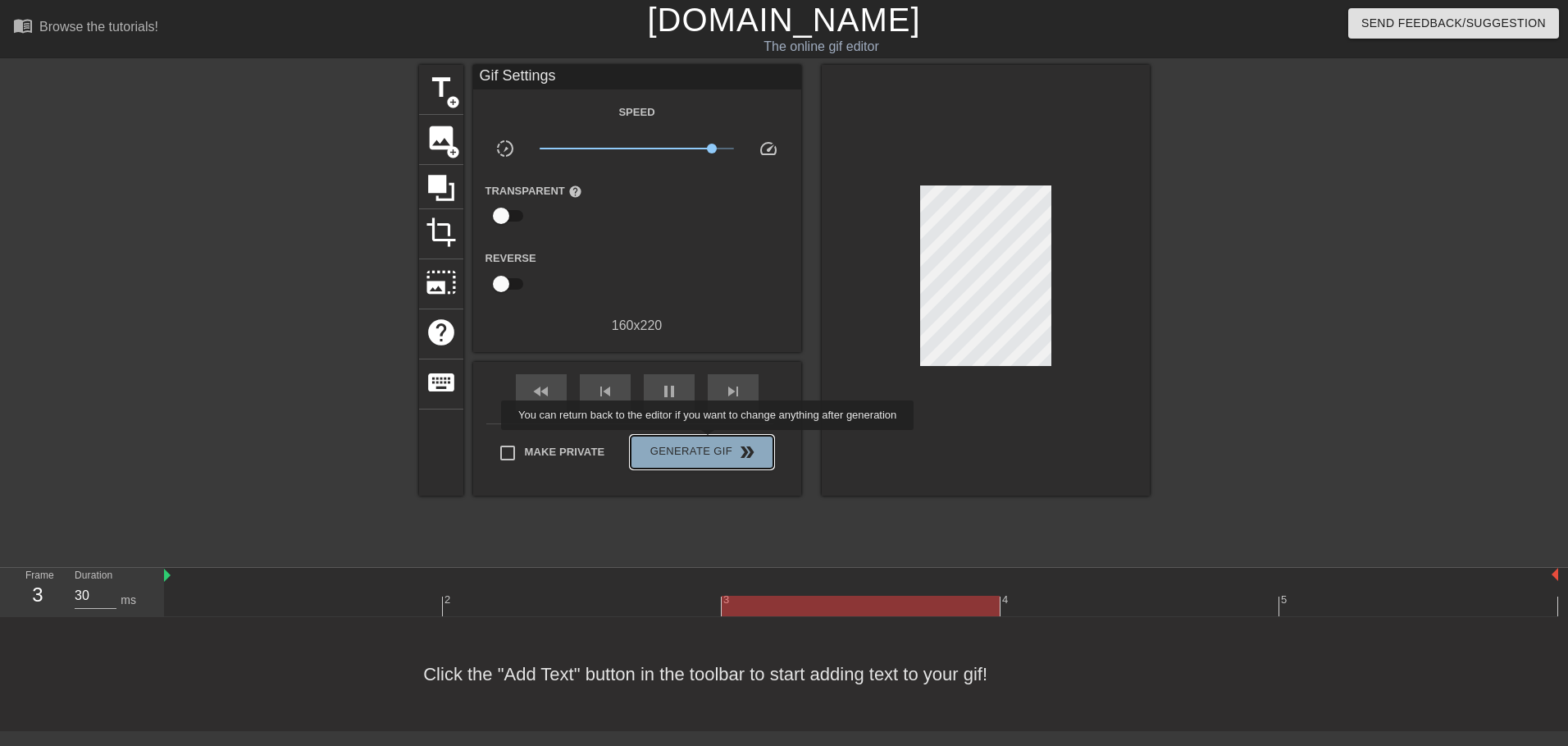
click at [710, 442] on span "Generate Gif double_arrow" at bounding box center [701, 452] width 129 height 20
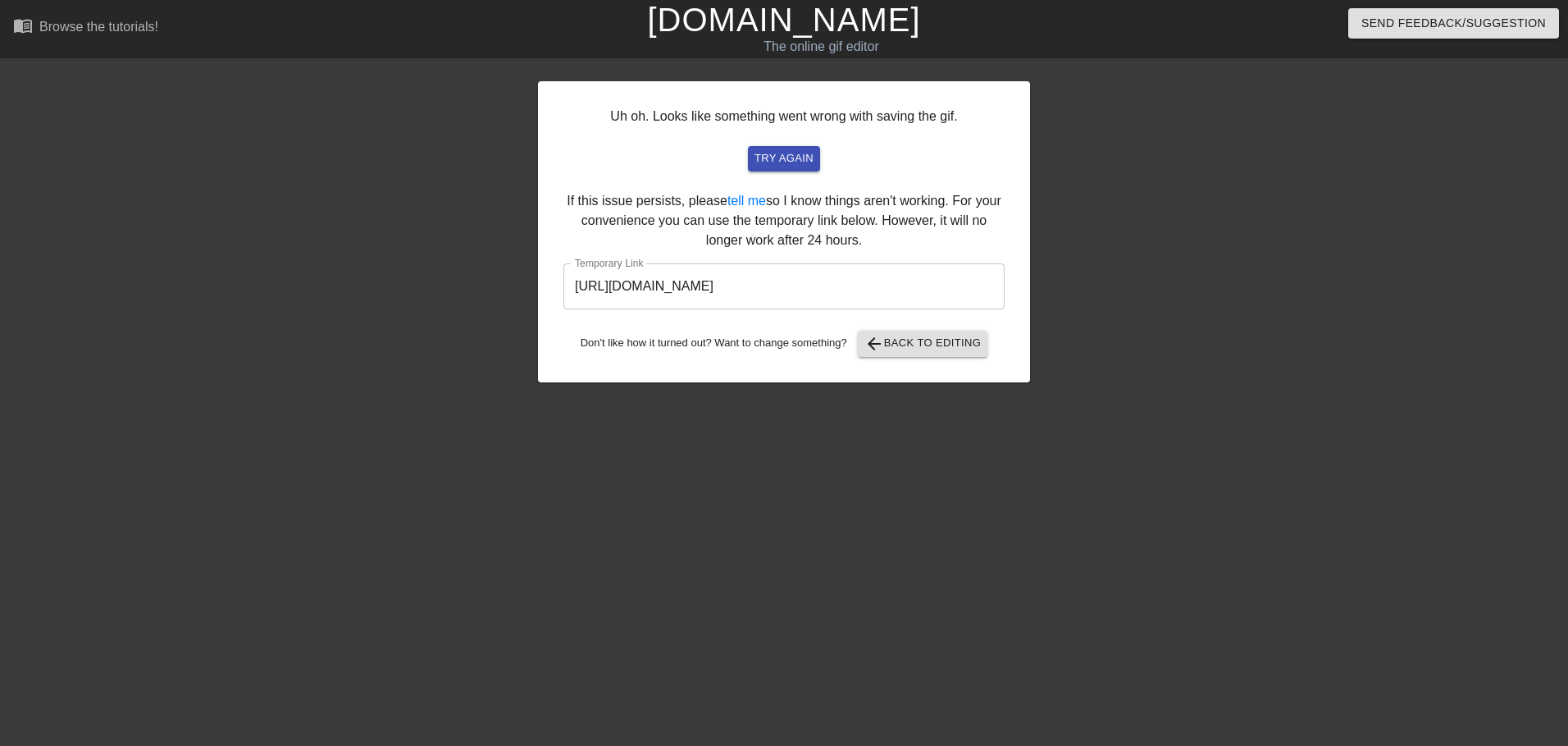
click at [853, 281] on input "https://www.gifntext.com/temp_generations/hV5hthgg.gif" at bounding box center [784, 286] width 441 height 46
